Goal: Task Accomplishment & Management: Manage account settings

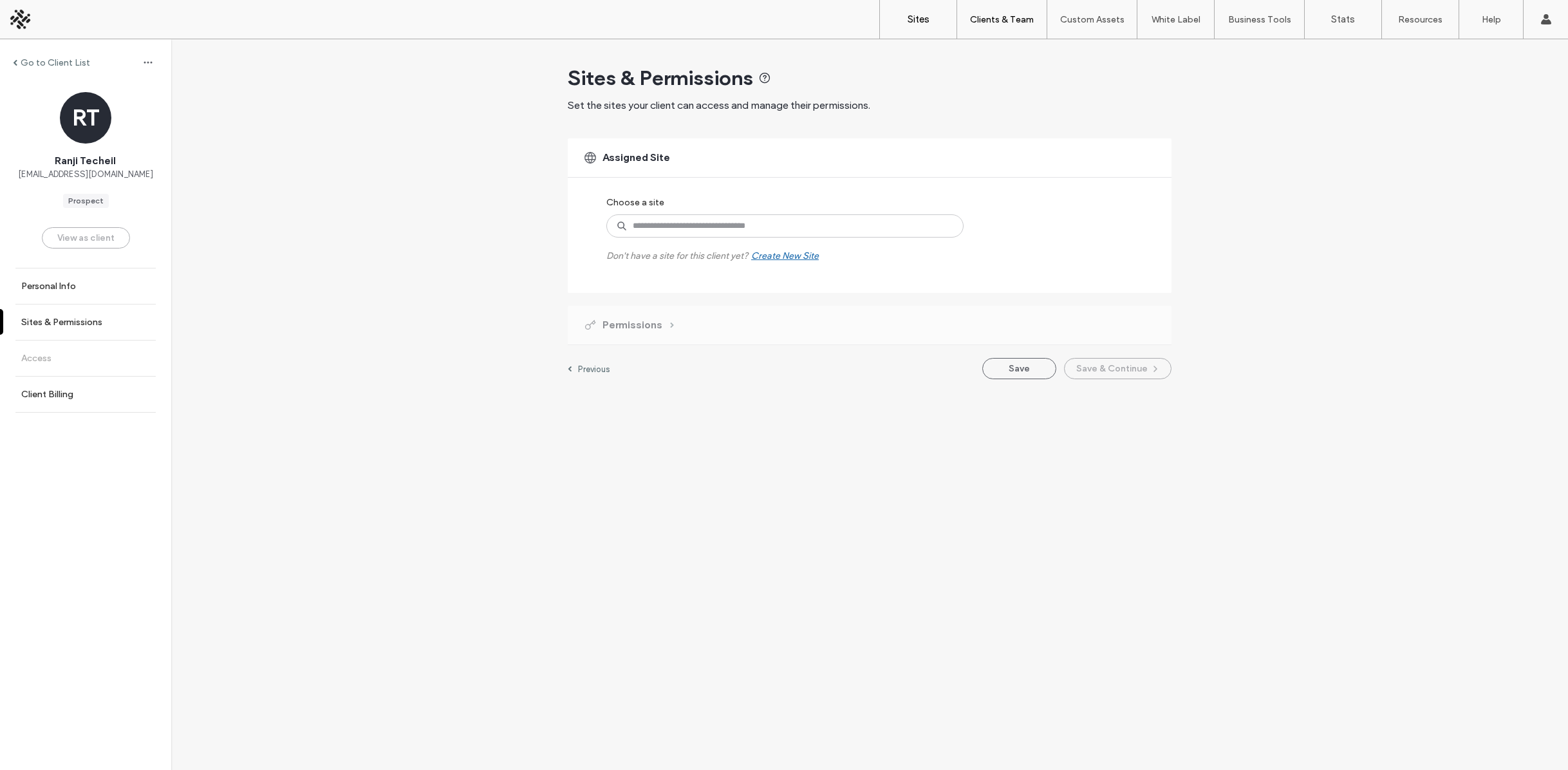
click at [929, 20] on link "Sites" at bounding box center [918, 19] width 76 height 39
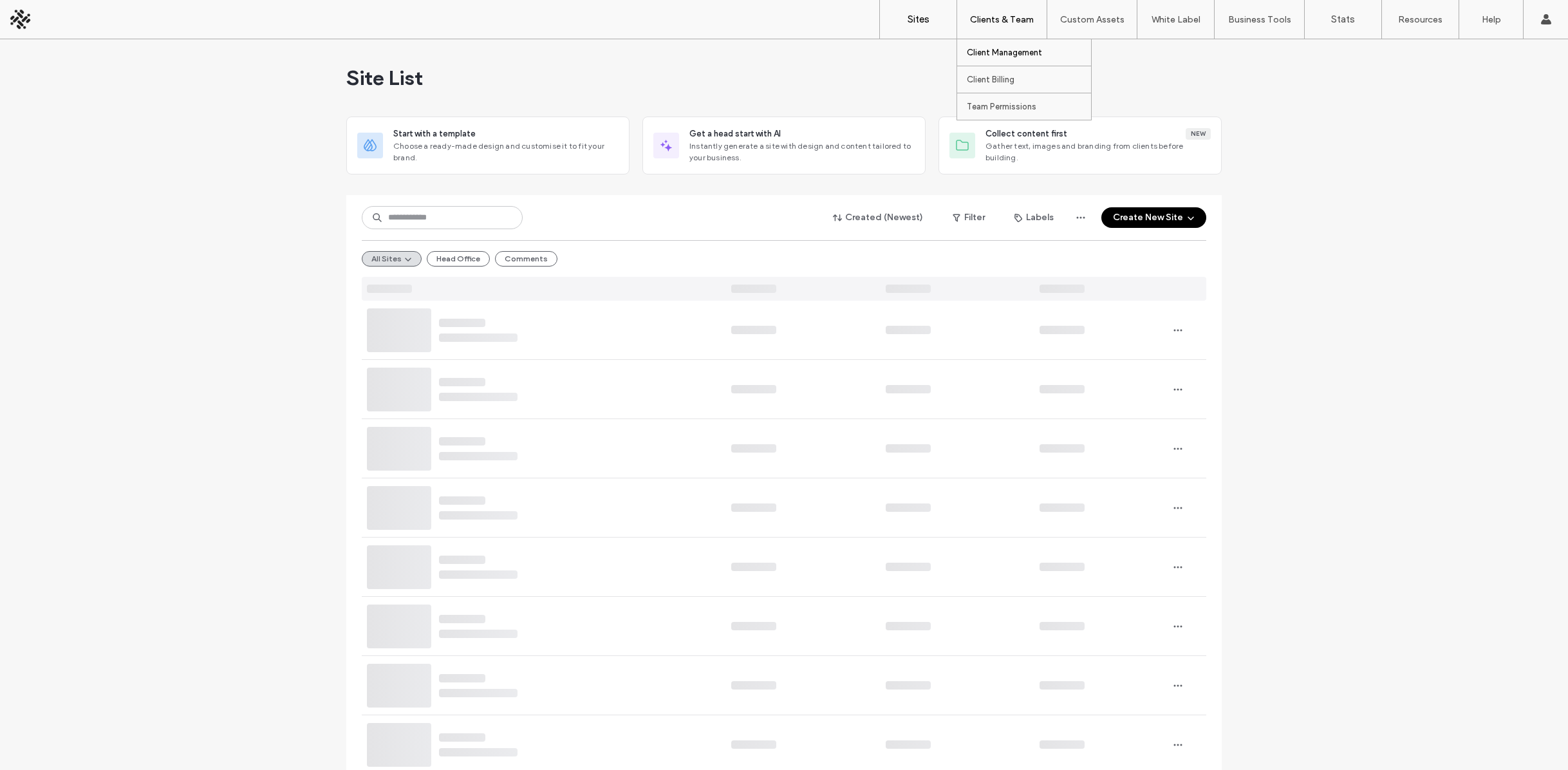
click at [1019, 52] on label "Client Management" at bounding box center [1004, 52] width 76 height 10
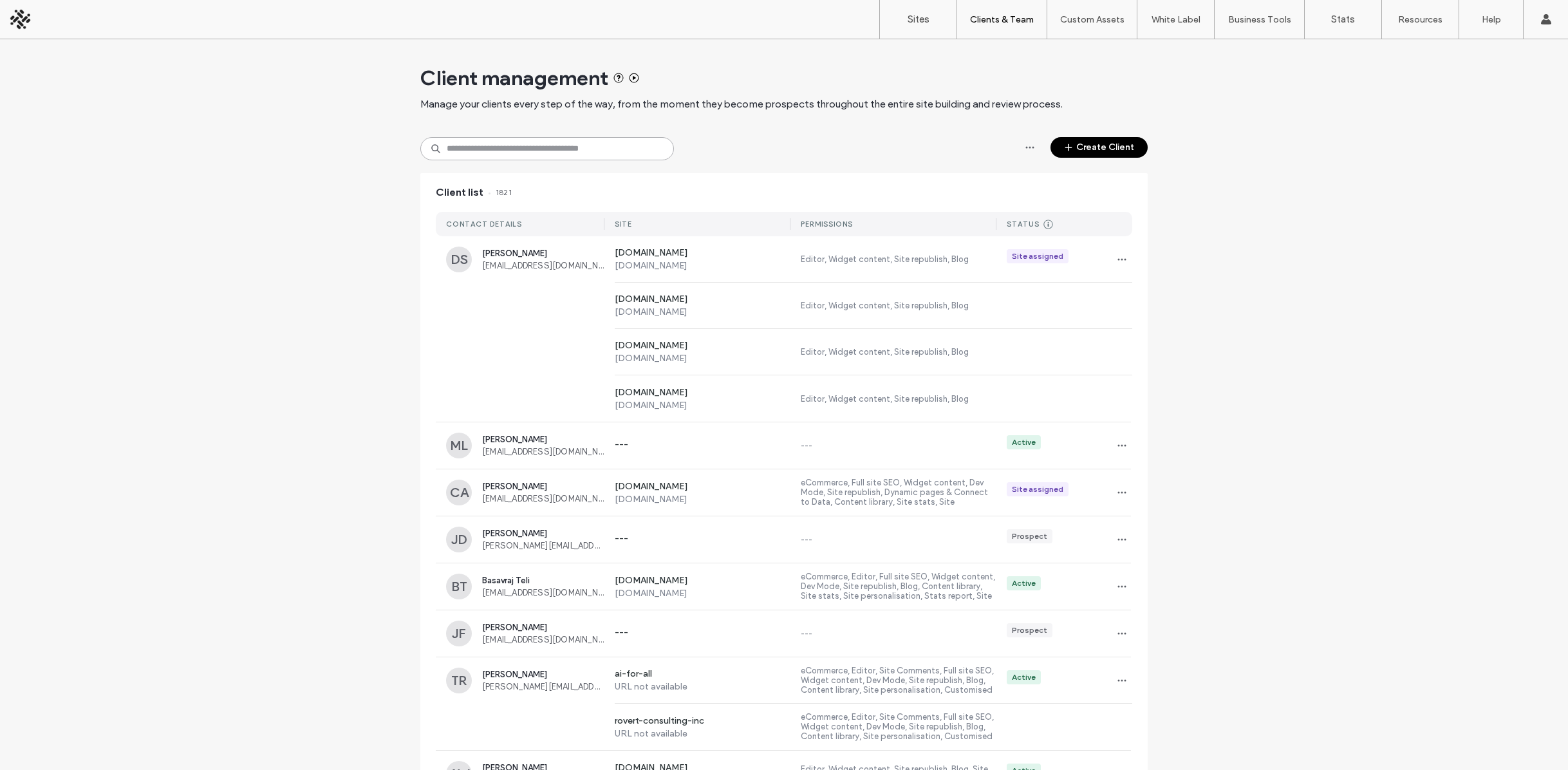
click at [498, 149] on input at bounding box center [547, 149] width 253 height 23
type input "**********"
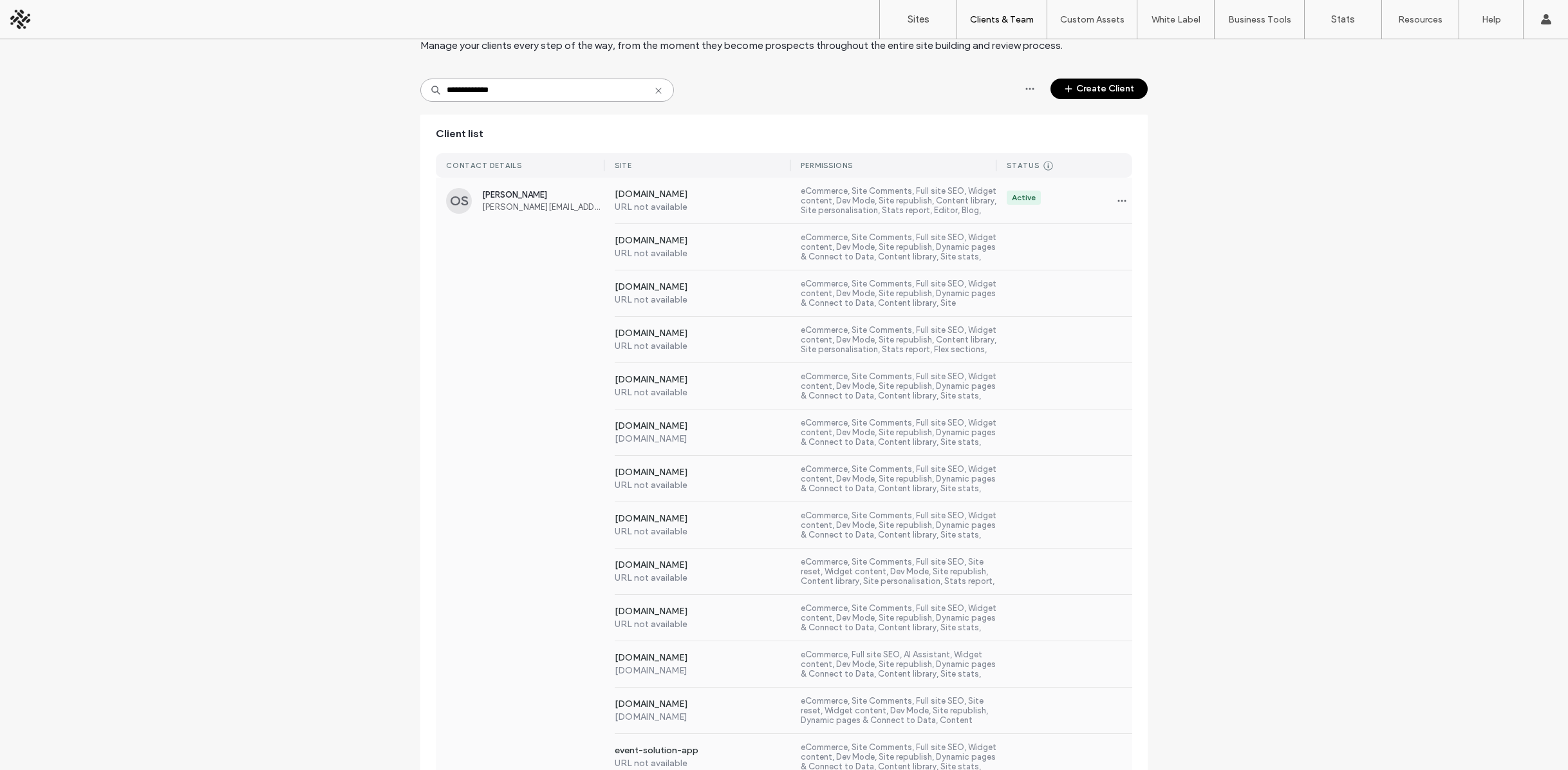
scroll to position [117, 0]
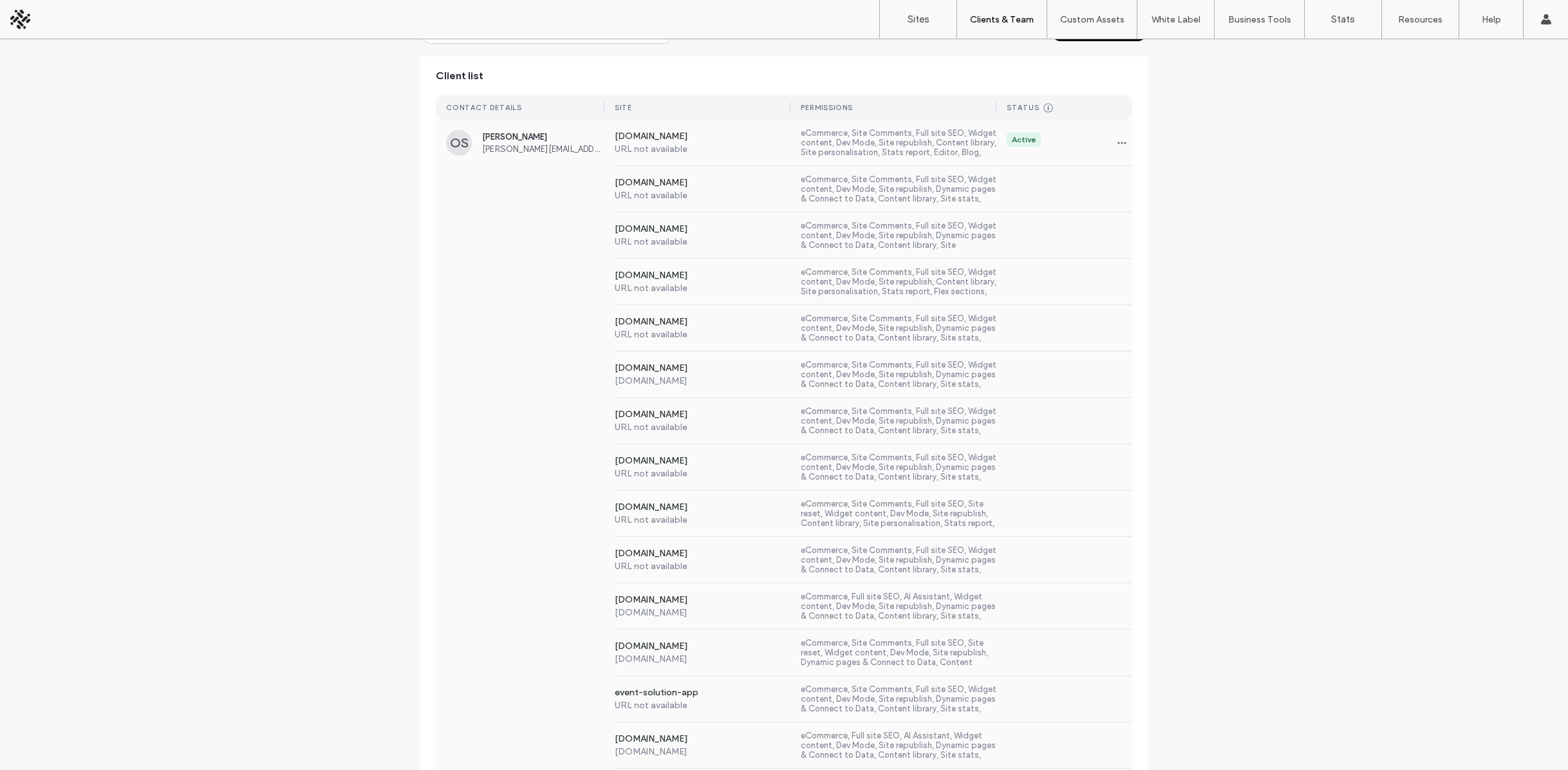
click at [676, 182] on label "[DOMAIN_NAME]" at bounding box center [702, 183] width 176 height 13
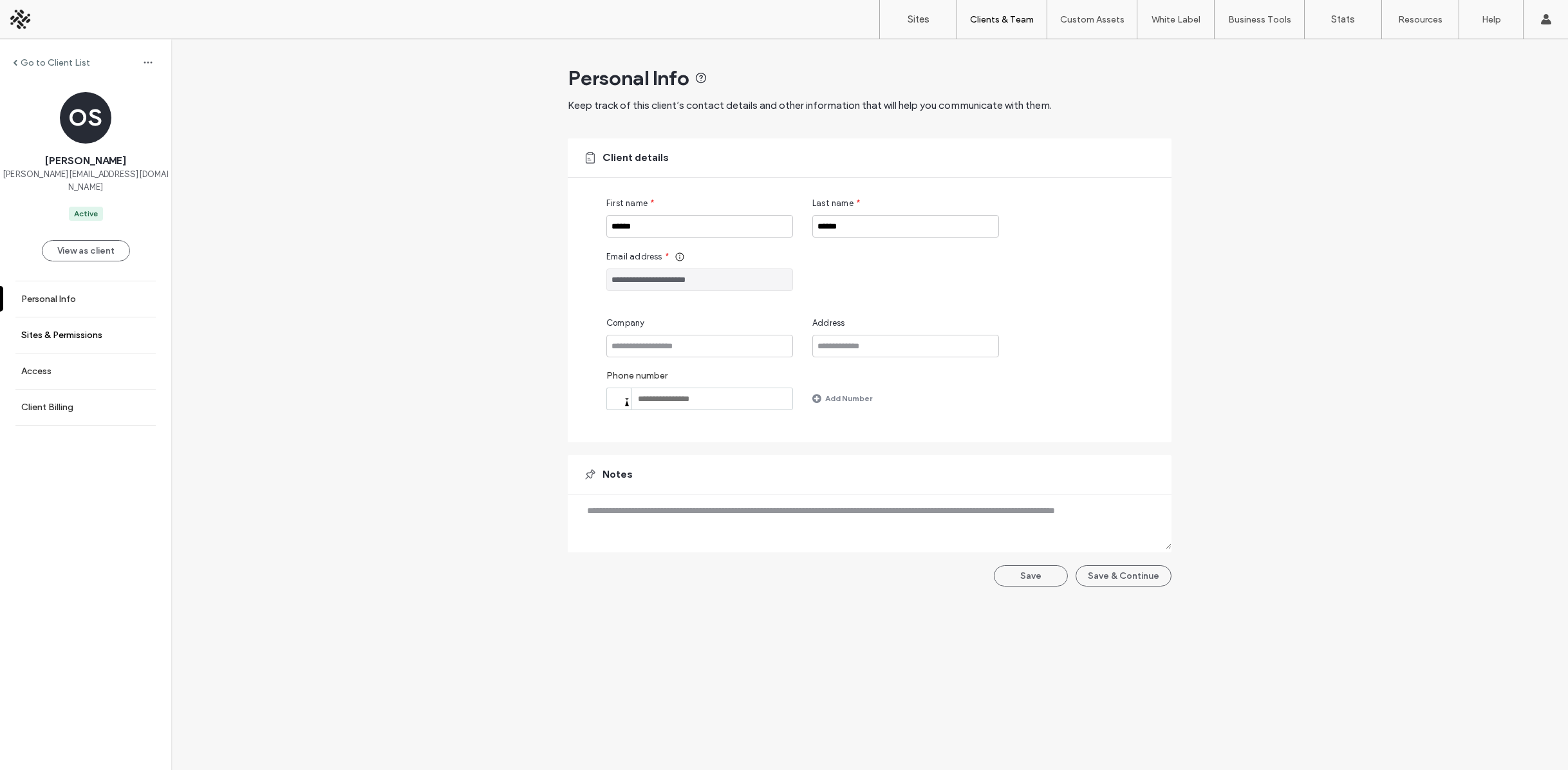
click at [46, 330] on label "Sites & Permissions" at bounding box center [61, 335] width 81 height 11
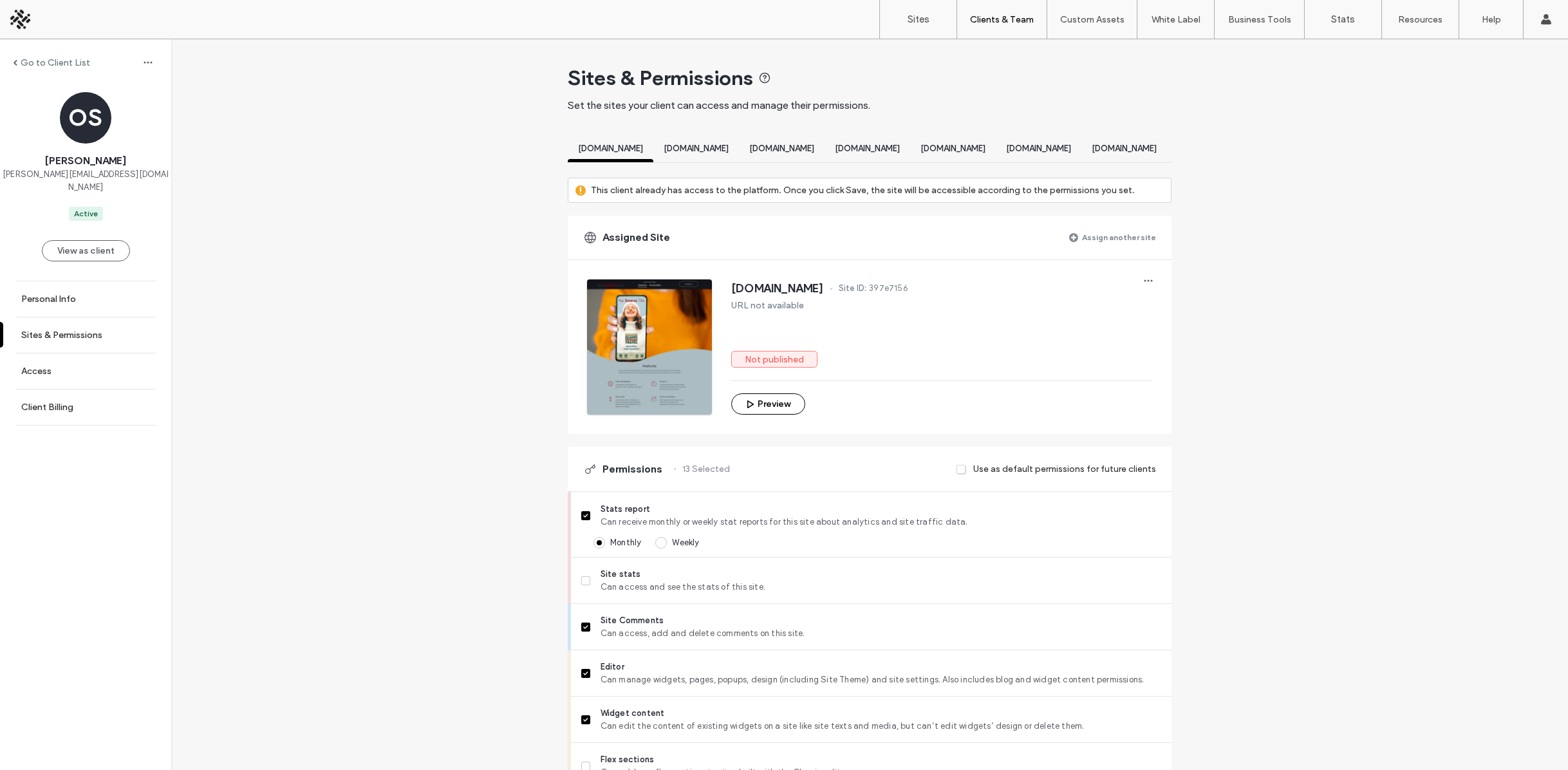
click at [729, 151] on span "[DOMAIN_NAME]" at bounding box center [695, 149] width 65 height 10
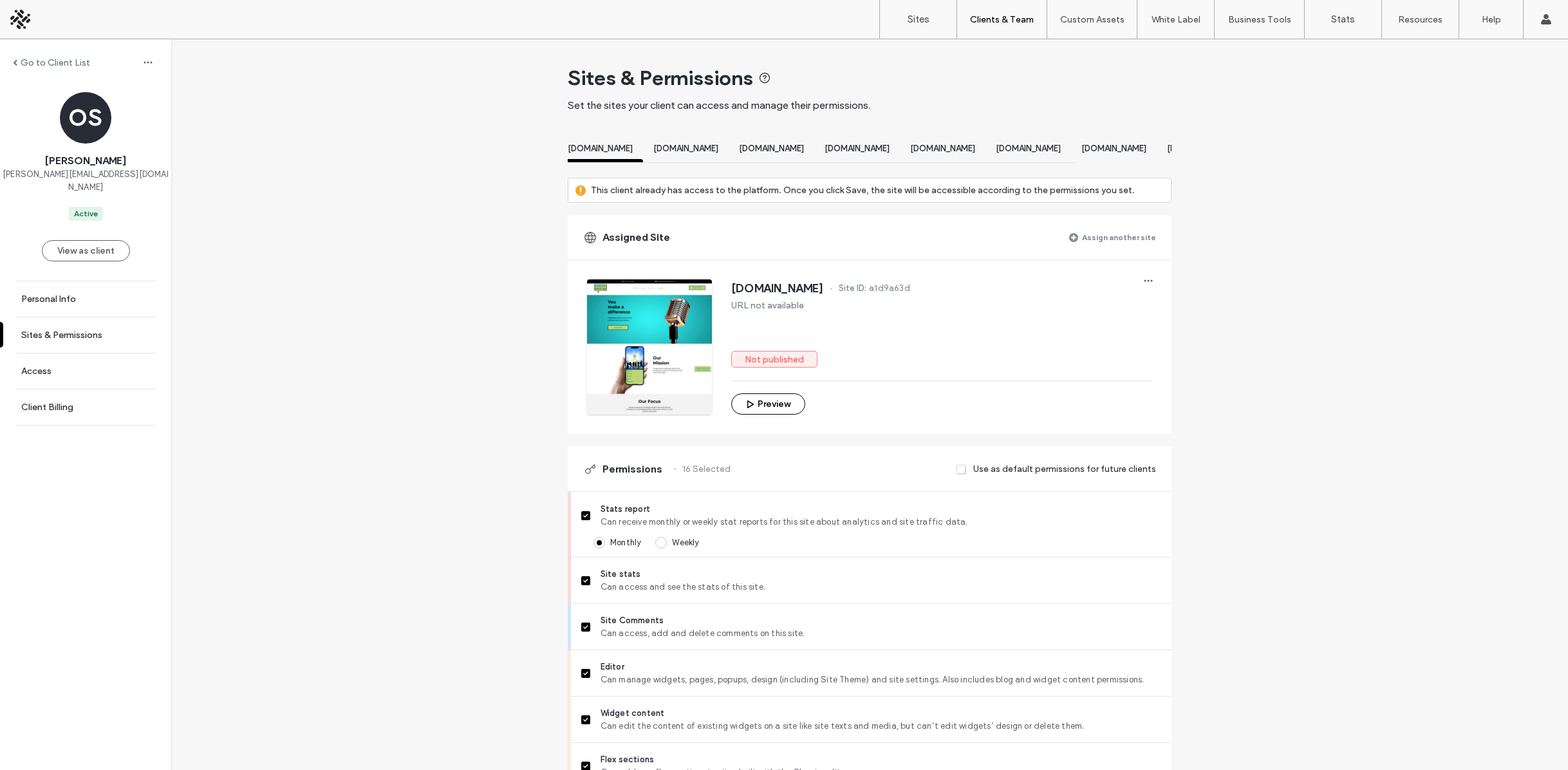
scroll to position [0, 102]
click at [712, 149] on span "[DOMAIN_NAME]" at bounding box center [679, 149] width 65 height 10
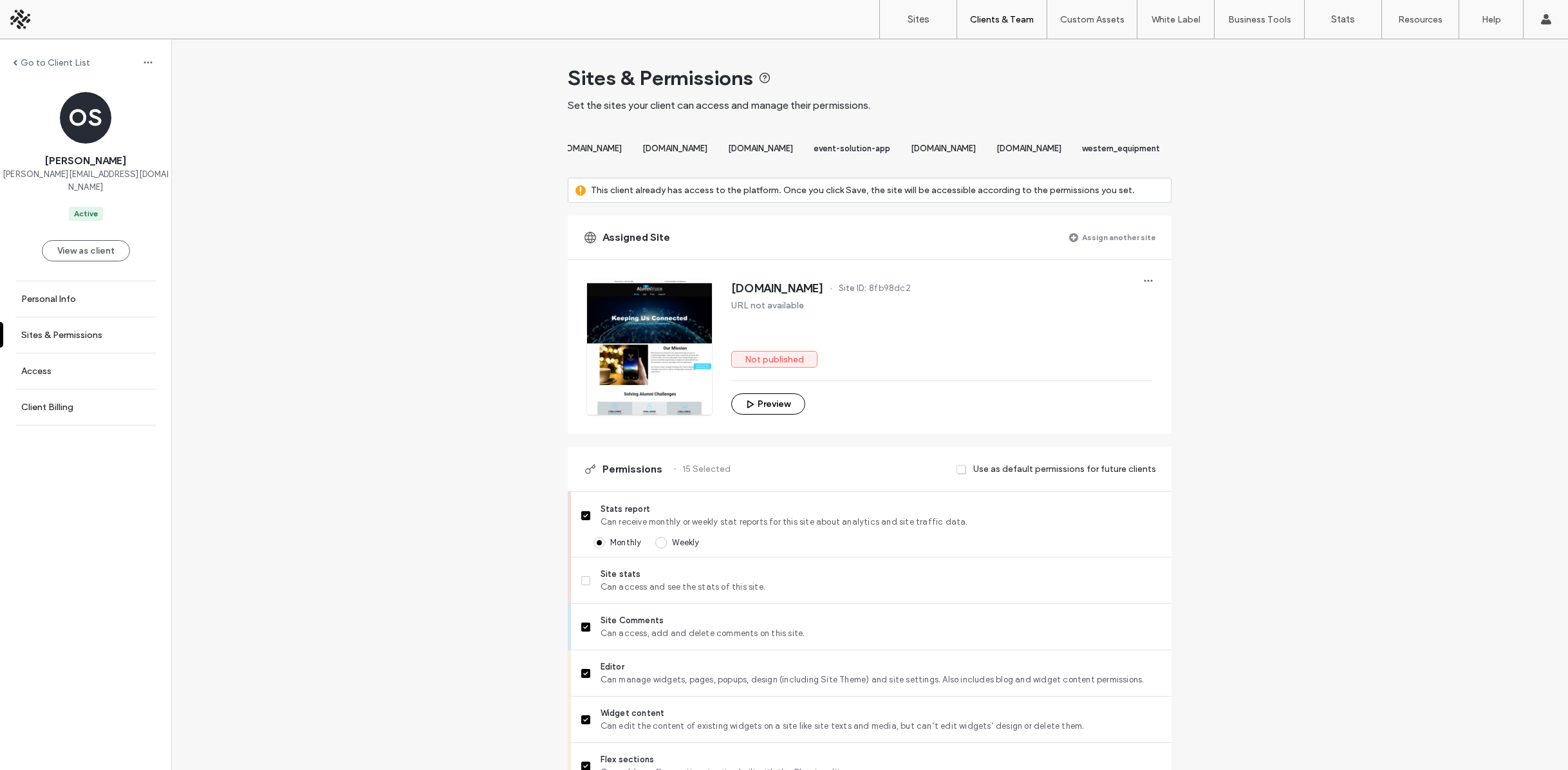
scroll to position [0, 913]
click at [586, 152] on span "[DOMAIN_NAME]" at bounding box center [553, 149] width 65 height 10
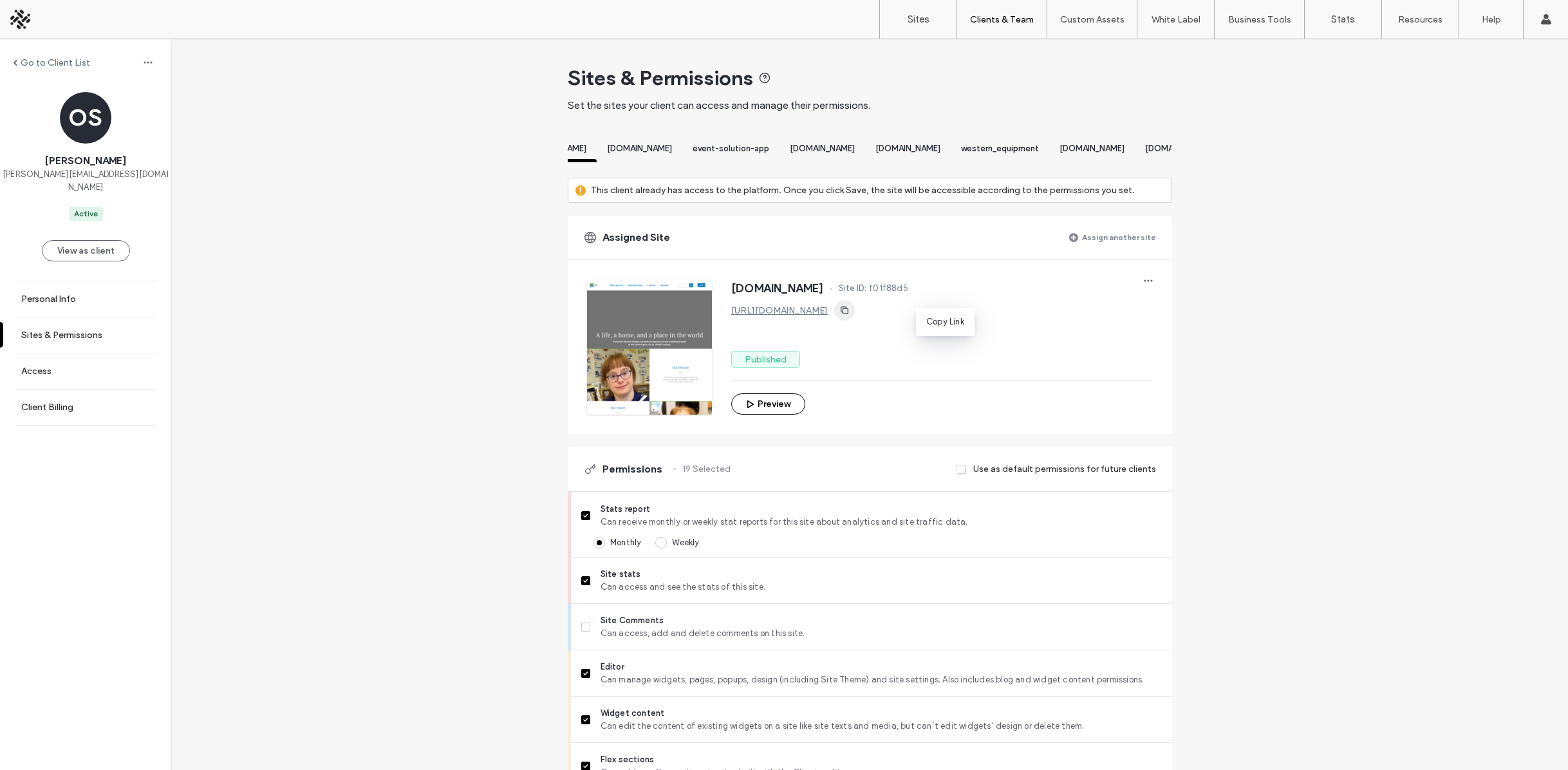
click at [849, 315] on icon "button" at bounding box center [844, 310] width 10 height 10
drag, startPoint x: 934, startPoint y: 161, endPoint x: 1014, endPoint y: 172, distance: 80.8
click at [1014, 163] on div "[DOMAIN_NAME] [DOMAIN_NAME] [DOMAIN_NAME] [DOMAIN_NAME] [DOMAIN_NAME] [DOMAIN_N…" at bounding box center [869, 151] width 603 height 25
click at [729, 152] on span "[DOMAIN_NAME]" at bounding box center [695, 149] width 65 height 10
